Goal: Task Accomplishment & Management: Use online tool/utility

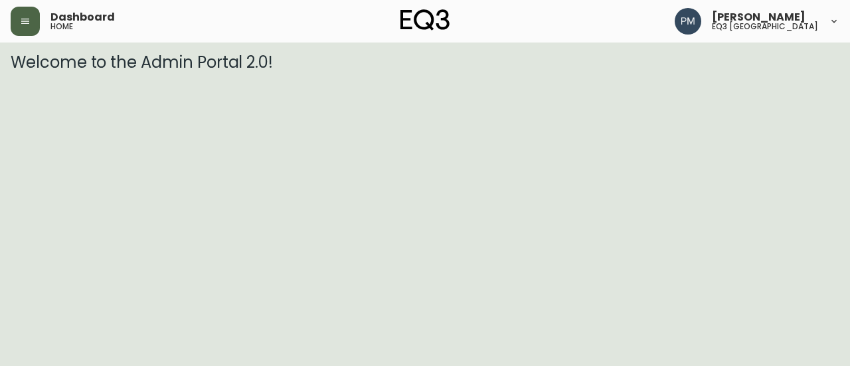
click at [32, 31] on button "button" at bounding box center [25, 21] width 29 height 29
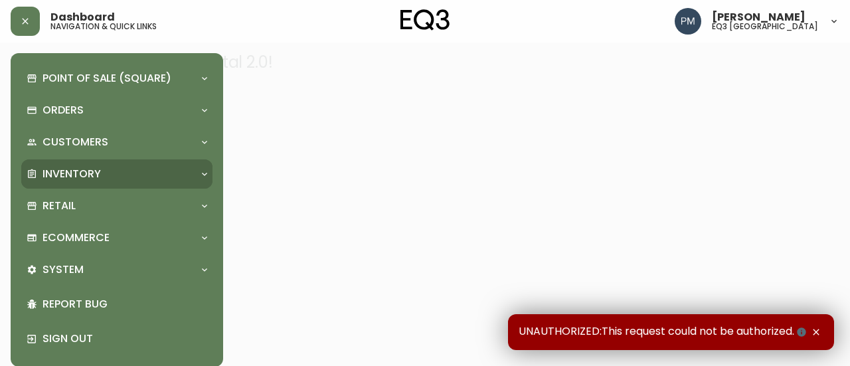
click at [81, 169] on p "Inventory" at bounding box center [71, 174] width 58 height 15
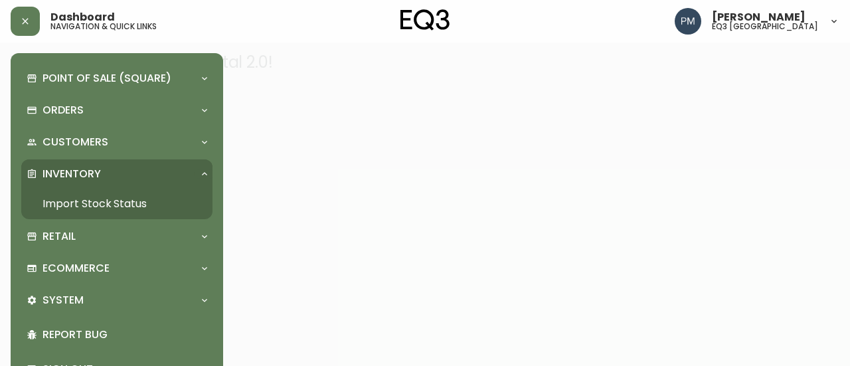
click at [74, 210] on link "Import Stock Status" at bounding box center [116, 204] width 191 height 31
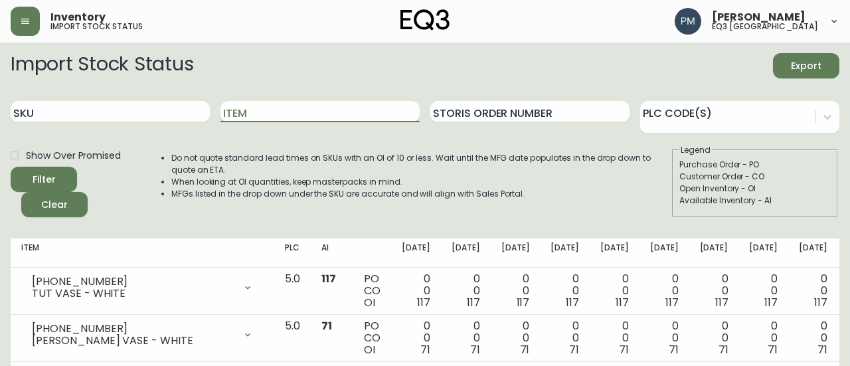
click at [363, 120] on input "Item" at bounding box center [319, 111] width 199 height 21
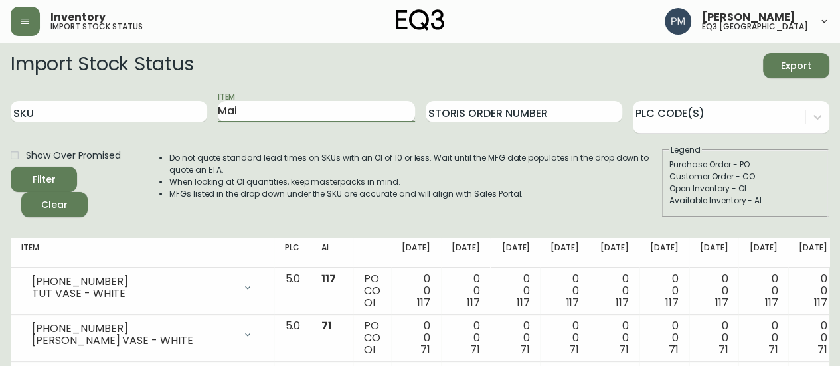
click at [11, 167] on button "Filter" at bounding box center [44, 179] width 66 height 25
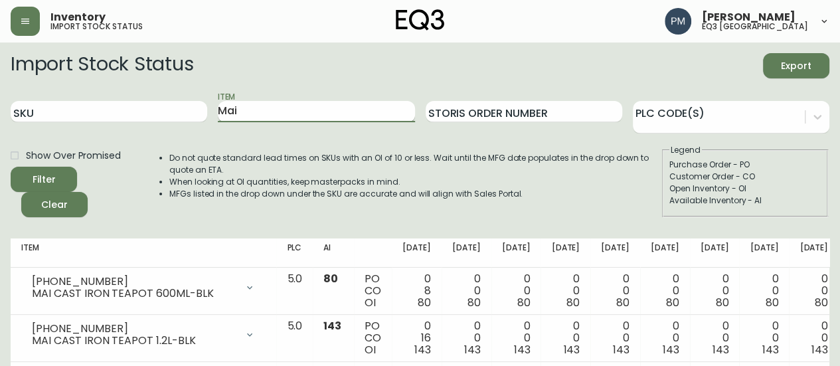
click at [254, 114] on input "Mai" at bounding box center [316, 111] width 197 height 21
type input "torch"
click at [11, 167] on button "Filter" at bounding box center [44, 179] width 66 height 25
